Goal: Task Accomplishment & Management: Complete application form

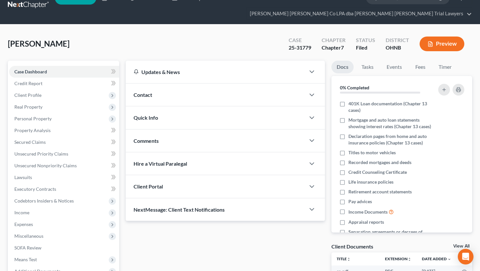
scroll to position [48, 0]
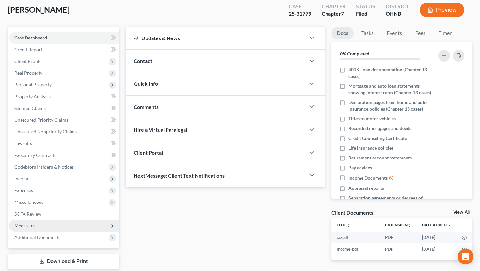
click at [50, 220] on span "Means Test" at bounding box center [64, 226] width 110 height 12
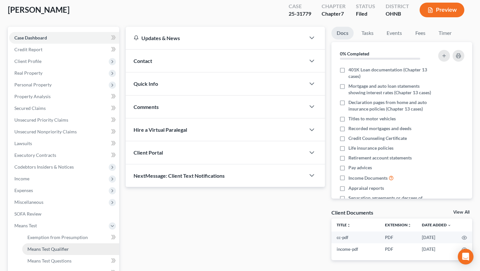
click at [55, 246] on span "Means Test Qualifier" at bounding box center [47, 249] width 41 height 6
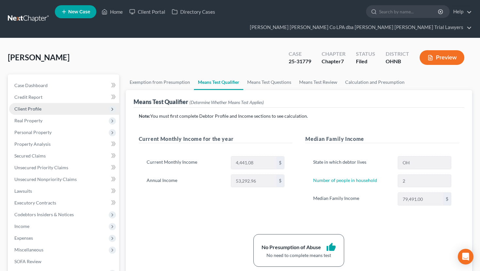
click at [63, 103] on span "Client Profile" at bounding box center [64, 109] width 110 height 12
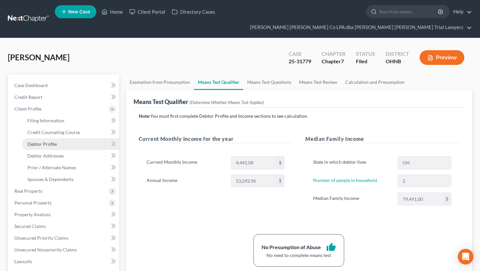
click at [67, 138] on link "Debtor Profile" at bounding box center [70, 144] width 97 height 12
select select "3"
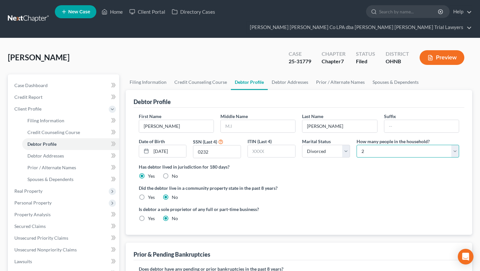
click at [375, 145] on select "Select 1 2 3 4 5 6 7 8 9 10 11 12 13 14 15 16 17 18 19 20" at bounding box center [407, 151] width 102 height 13
select select "0"
click at [356, 145] on select "Select 1 2 3 4 5 6 7 8 9 10 11 12 13 14 15 16 17 18 19 20" at bounding box center [407, 151] width 102 height 13
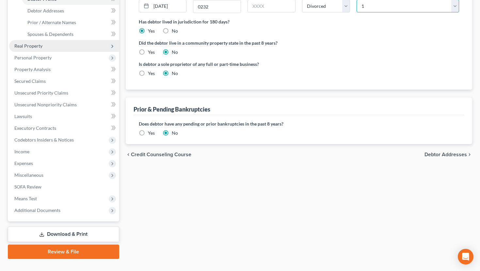
scroll to position [146, 0]
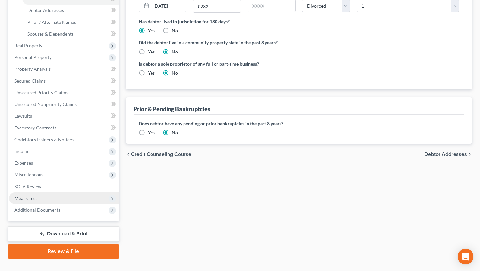
click at [67, 193] on span "Means Test" at bounding box center [64, 199] width 110 height 12
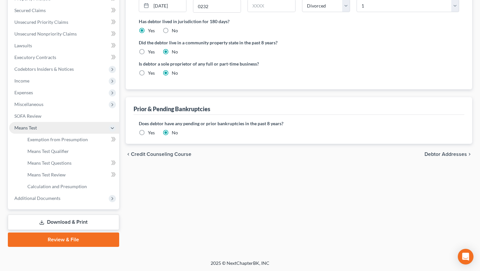
scroll to position [134, 0]
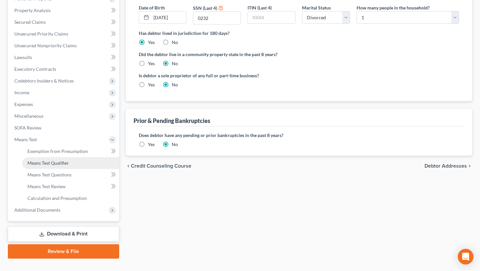
click at [73, 157] on link "Means Test Qualifier" at bounding box center [70, 163] width 97 height 12
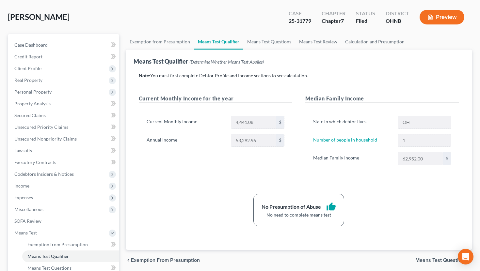
scroll to position [43, 0]
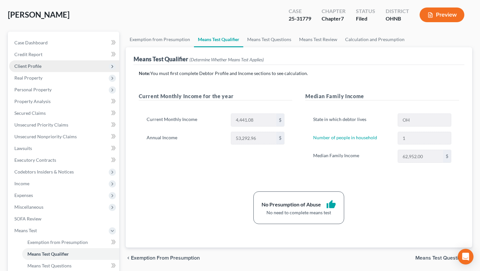
click at [61, 60] on span "Client Profile" at bounding box center [64, 66] width 110 height 12
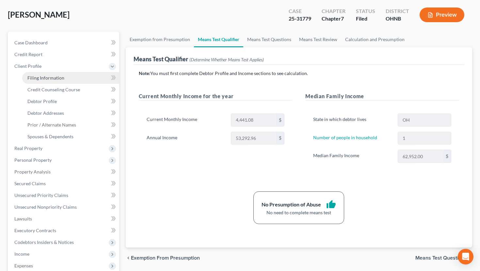
click at [68, 72] on link "Filing Information" at bounding box center [70, 78] width 97 height 12
select select "1"
select select "0"
select select "36"
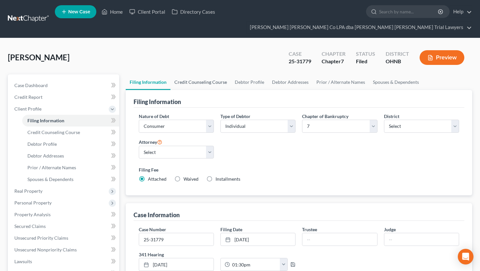
click at [213, 74] on link "Credit Counseling Course" at bounding box center [200, 82] width 60 height 16
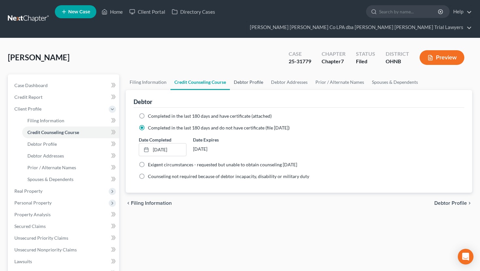
click at [240, 74] on link "Debtor Profile" at bounding box center [248, 82] width 37 height 16
select select "3"
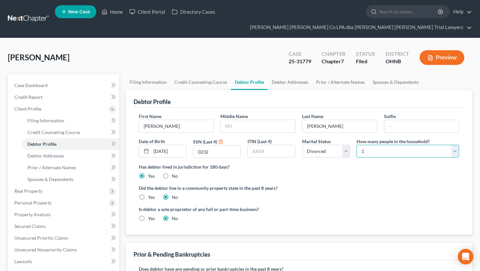
click at [379, 145] on select "Select 1 2 3 4 5 6 7 8 9 10 11 12 13 14 15 16 17 18 19 20" at bounding box center [407, 151] width 102 height 13
select select "1"
click at [356, 145] on select "Select 1 2 3 4 5 6 7 8 9 10 11 12 13 14 15 16 17 18 19 20" at bounding box center [407, 151] width 102 height 13
click at [362, 166] on div "Has debtor lived in jurisdiction for 180 days? Yes No Debtor must reside in jur…" at bounding box center [299, 171] width 320 height 16
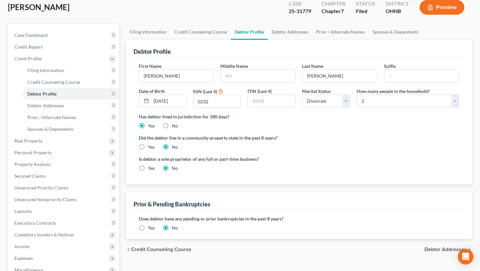
scroll to position [45, 0]
